Goal: Transaction & Acquisition: Purchase product/service

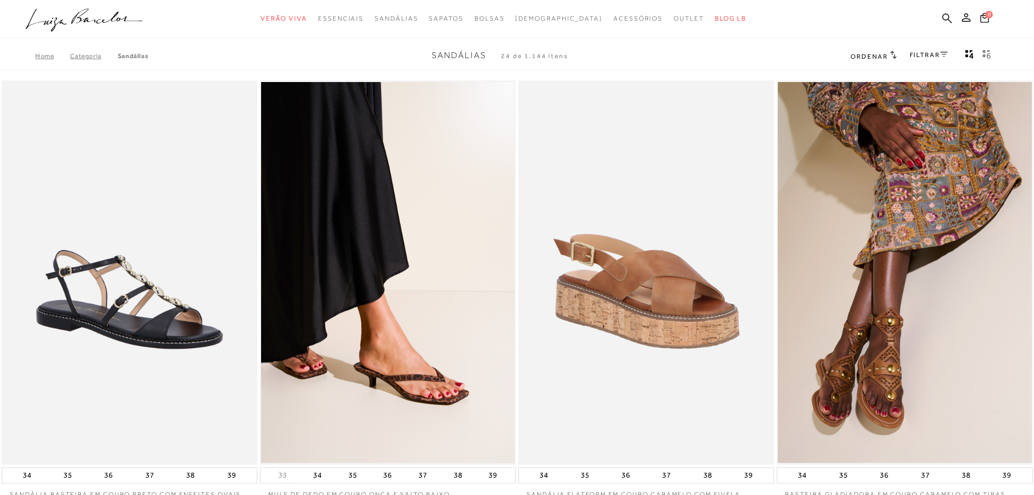
click at [943, 62] on div "FILTRAR" at bounding box center [929, 56] width 38 height 14
click at [938, 56] on link "FILTRAR" at bounding box center [929, 55] width 38 height 8
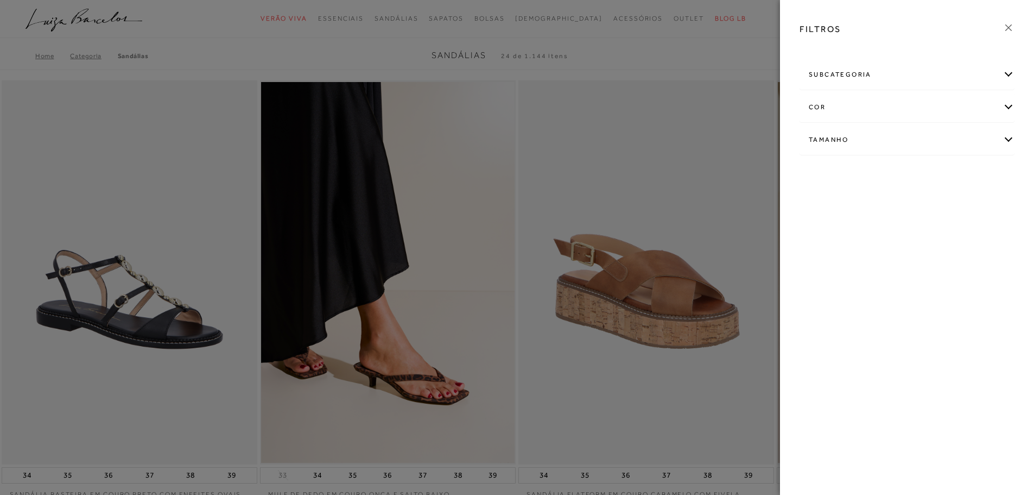
click at [870, 103] on div "cor" at bounding box center [907, 107] width 214 height 29
click at [836, 222] on span "+ Ver mais..." at bounding box center [826, 218] width 35 height 12
click at [815, 216] on link "Ver mais..." at bounding box center [829, 218] width 29 height 8
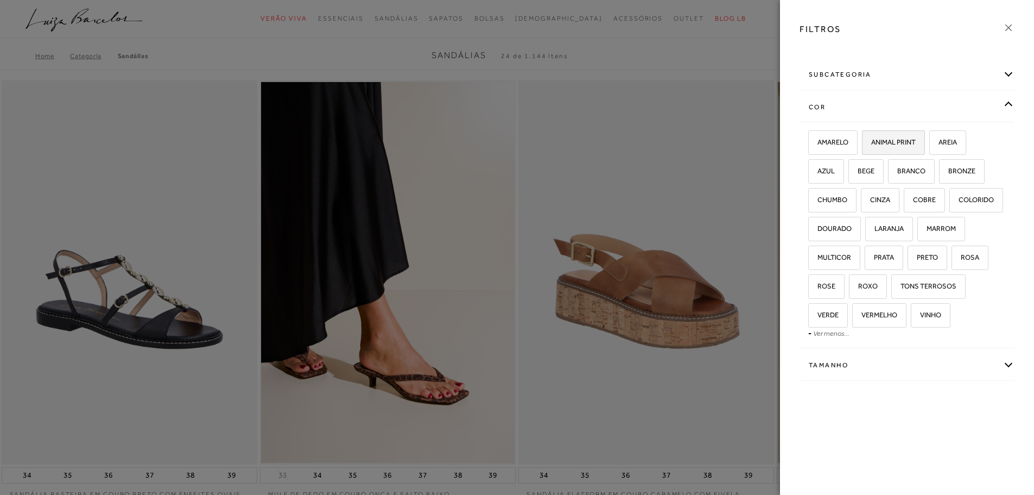
click at [891, 136] on label "ANIMAL PRINT" at bounding box center [894, 142] width 62 height 23
click at [872, 138] on input "ANIMAL PRINT" at bounding box center [866, 143] width 11 height 11
checkbox input "true"
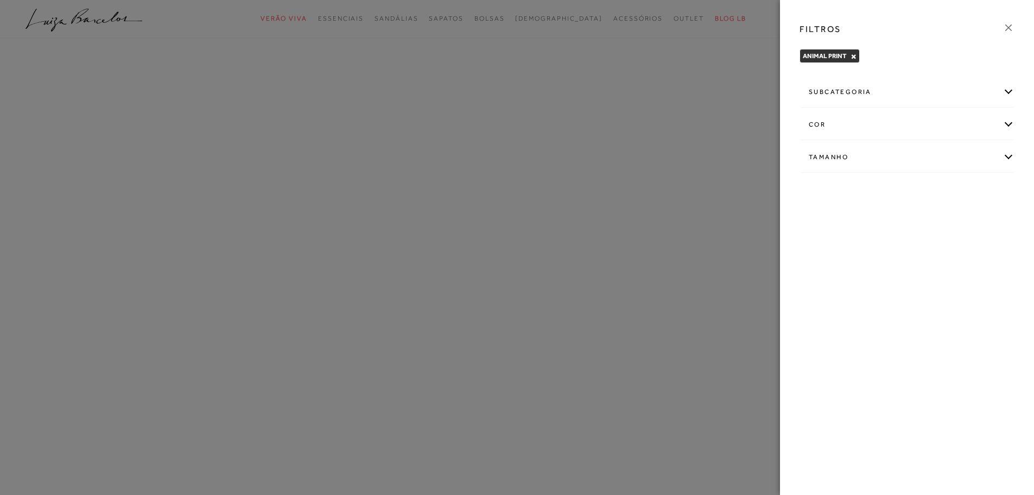
click at [859, 116] on div "cor" at bounding box center [907, 124] width 214 height 29
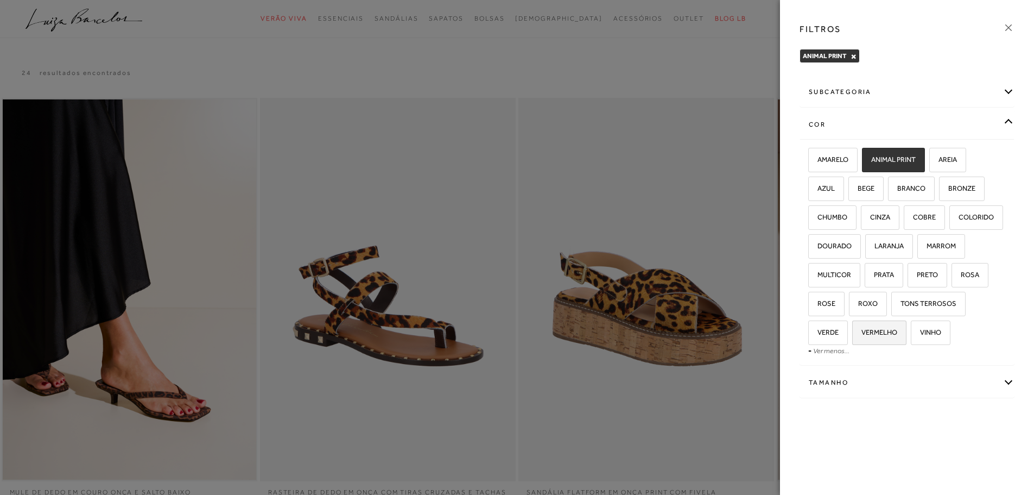
click at [885, 326] on label "VERMELHO" at bounding box center [879, 332] width 53 height 23
click at [862, 329] on input "VERMELHO" at bounding box center [856, 334] width 11 height 11
checkbox input "true"
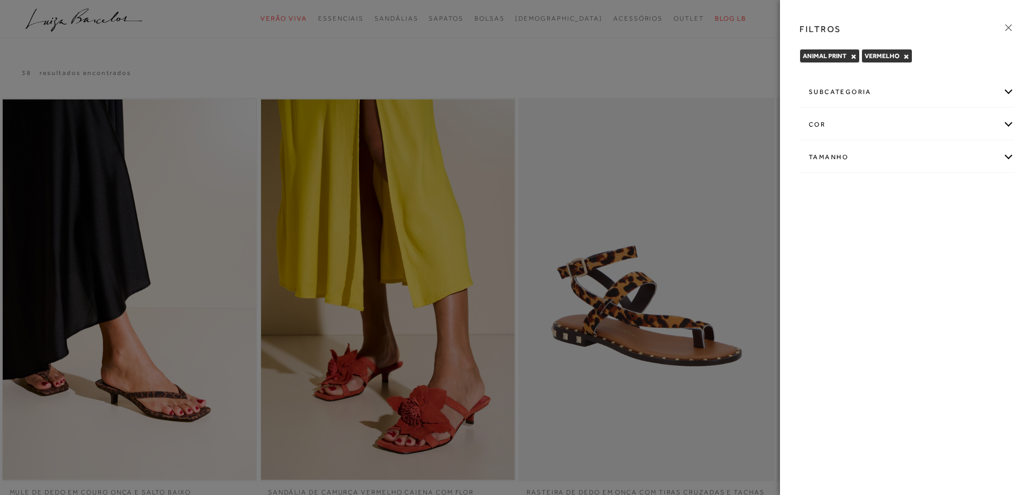
click at [741, 63] on div at bounding box center [517, 247] width 1034 height 495
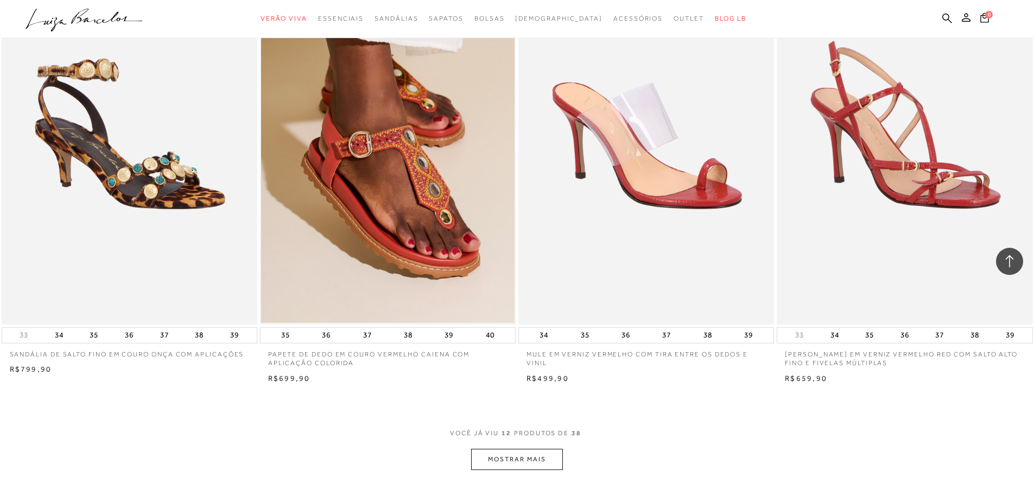
scroll to position [1086, 0]
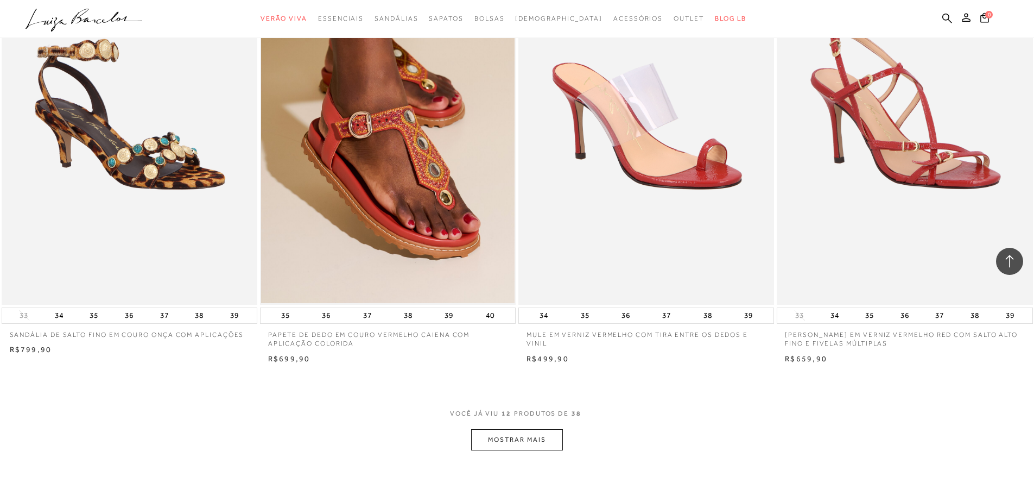
click at [541, 443] on button "MOSTRAR MAIS" at bounding box center [516, 439] width 91 height 21
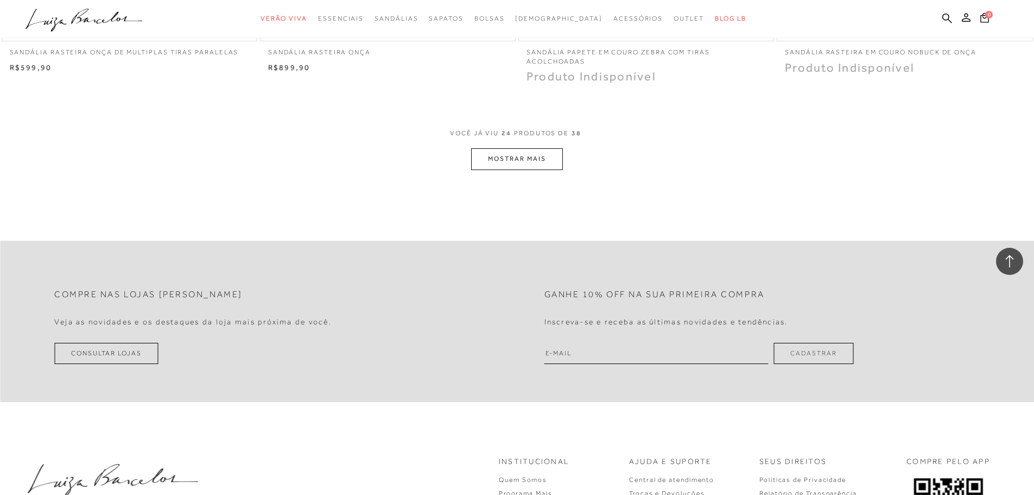
click at [516, 157] on button "MOSTRAR MAIS" at bounding box center [516, 158] width 91 height 21
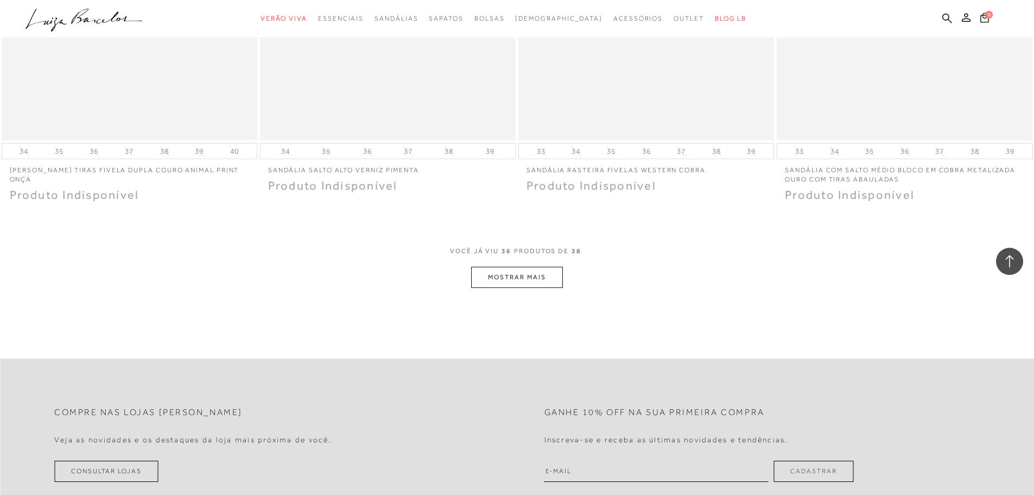
scroll to position [4037, 0]
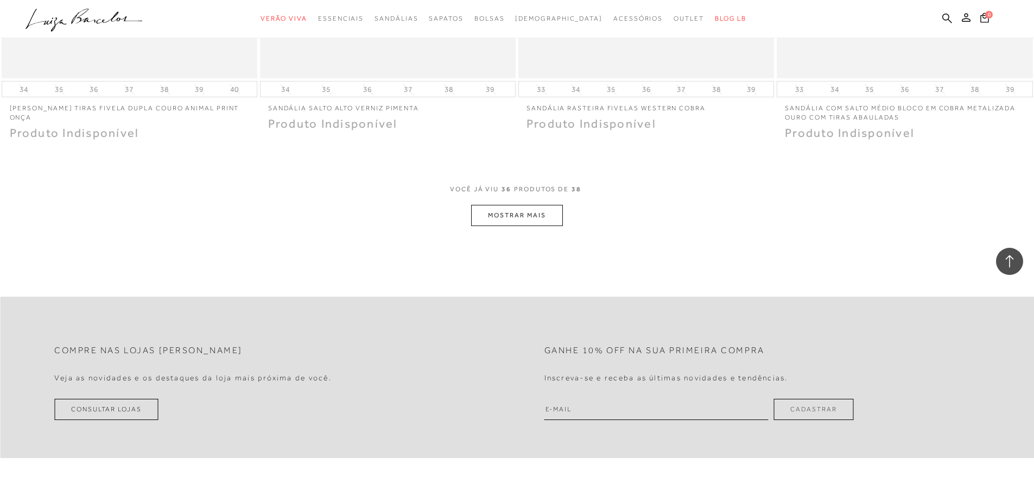
click at [484, 214] on button "MOSTRAR MAIS" at bounding box center [516, 215] width 91 height 21
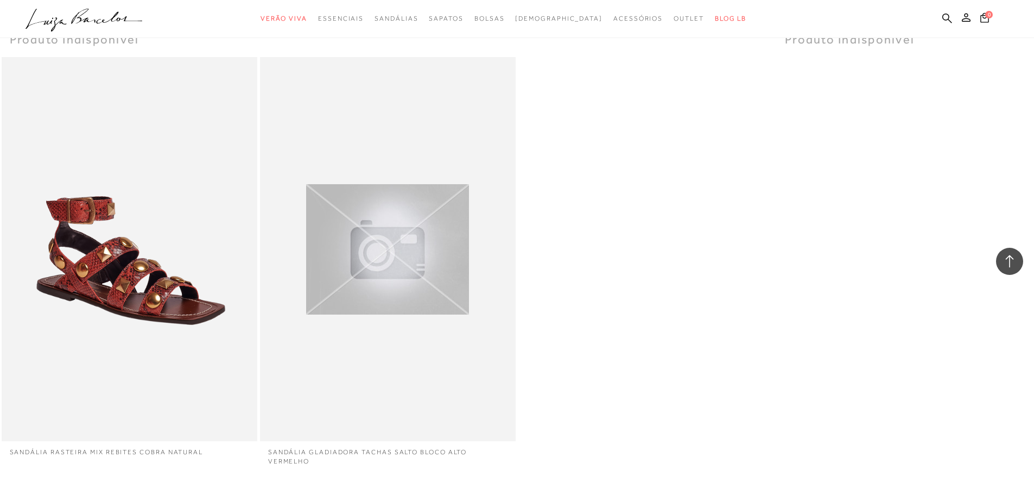
scroll to position [4146, 0]
